Goal: Subscribe to service/newsletter

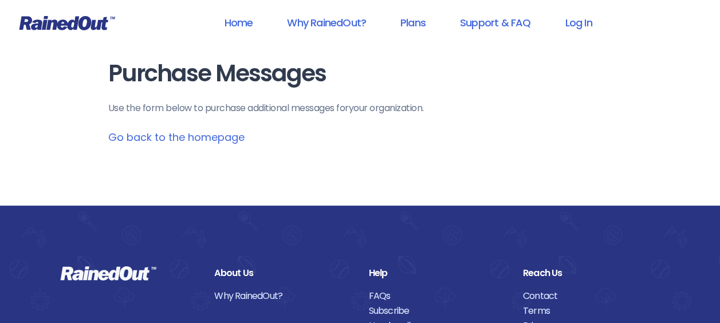
click at [203, 139] on link "Go back to the homepage" at bounding box center [176, 137] width 136 height 14
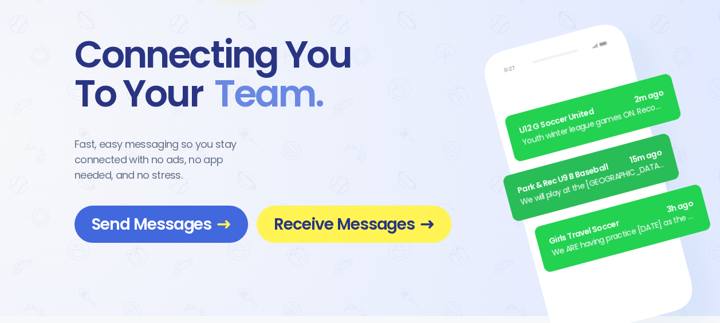
scroll to position [57, 0]
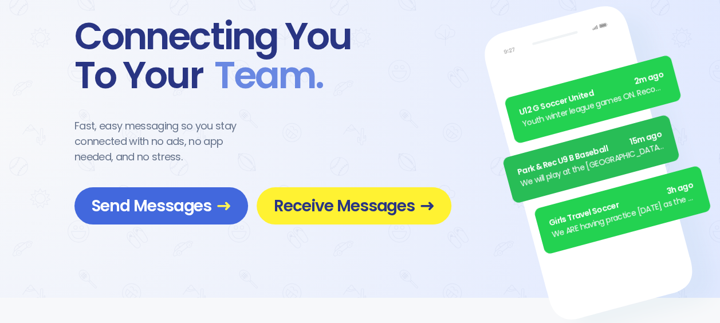
click at [382, 201] on span "Receive Messages" at bounding box center [354, 206] width 160 height 20
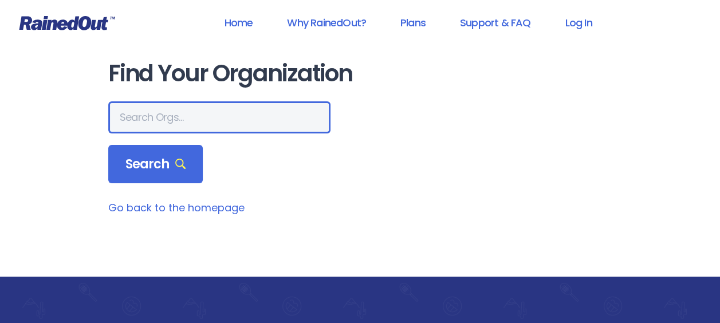
click at [183, 109] on input "text" at bounding box center [219, 117] width 222 height 32
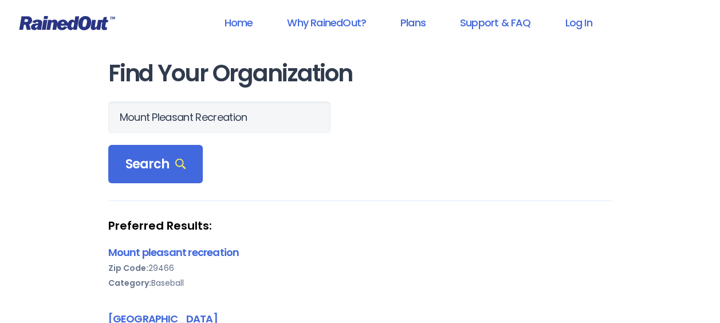
drag, startPoint x: 388, startPoint y: 222, endPoint x: 385, endPoint y: 40, distance: 182.3
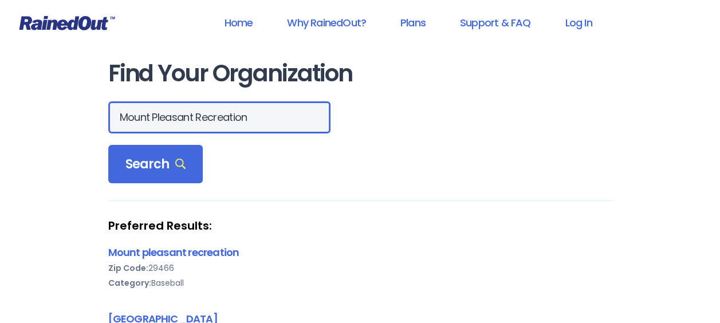
drag, startPoint x: 245, startPoint y: 120, endPoint x: 57, endPoint y: 128, distance: 188.7
type input "Fundamental"
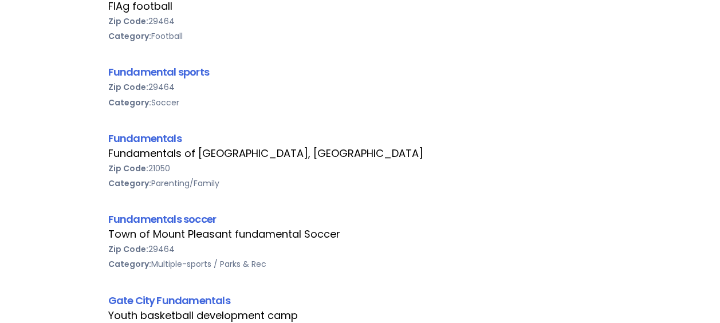
scroll to position [344, 0]
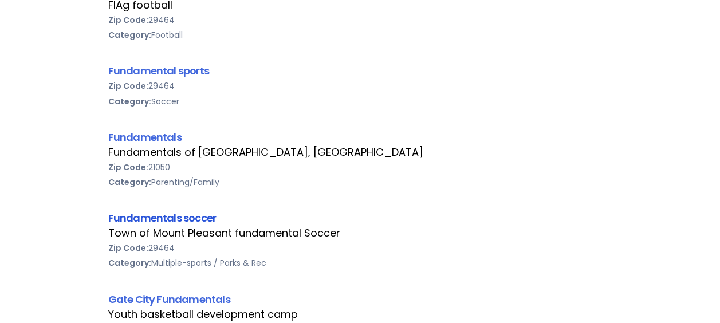
click at [174, 218] on link "Fundamentals soccer" at bounding box center [162, 218] width 108 height 14
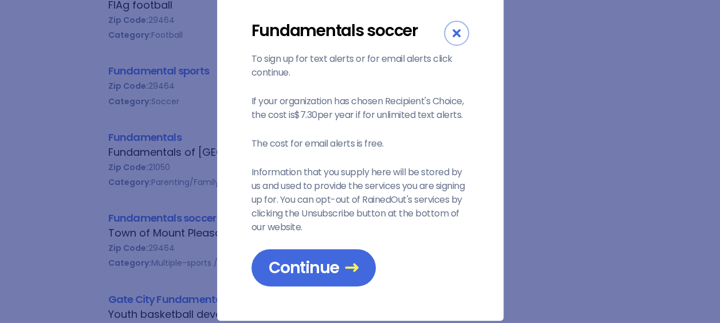
scroll to position [48, 0]
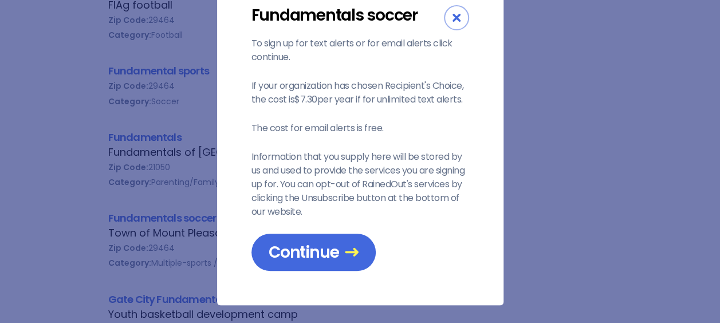
click at [447, 13] on div "Close" at bounding box center [456, 17] width 25 height 25
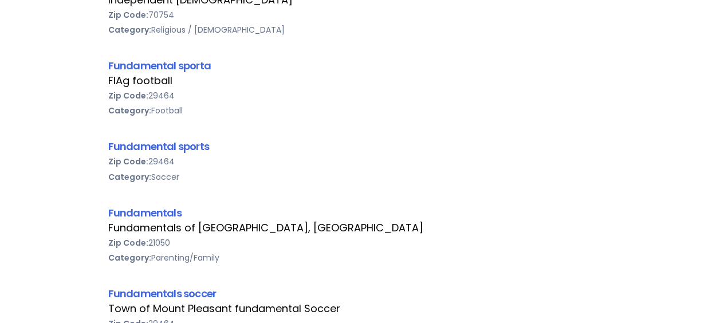
scroll to position [287, 0]
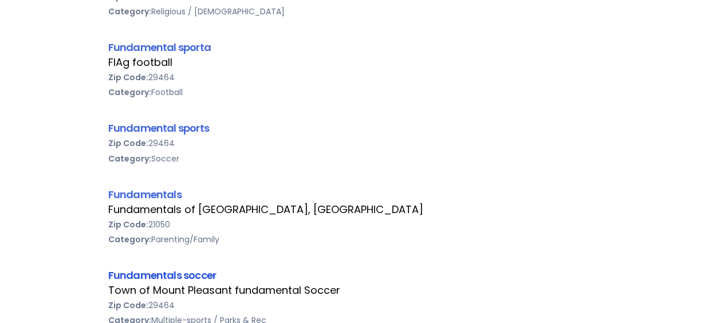
click at [182, 280] on link "Fundamentals soccer" at bounding box center [162, 275] width 108 height 14
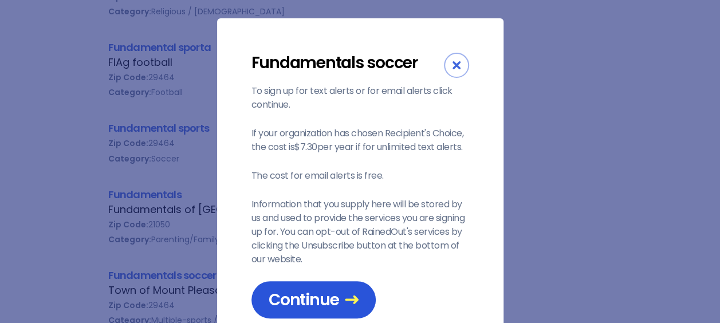
click at [300, 293] on span "Continue" at bounding box center [314, 300] width 90 height 20
